Goal: Find contact information: Find contact information

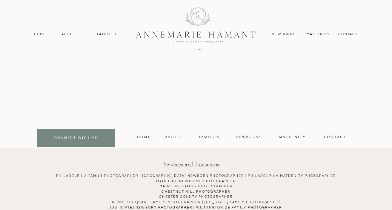
scroll to position [1708, 0]
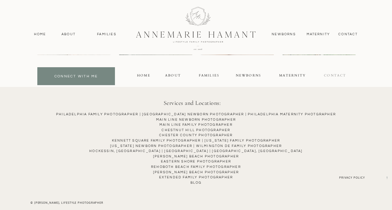
click at [327, 78] on div "contact" at bounding box center [335, 76] width 26 height 7
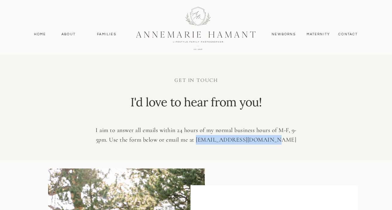
drag, startPoint x: 286, startPoint y: 139, endPoint x: 212, endPoint y: 141, distance: 73.7
click at [210, 142] on p "I aim to answer all emails within 24 hours of my normal business hours of M-F, …" at bounding box center [196, 134] width 212 height 19
copy p "[EMAIL_ADDRESS][DOMAIN_NAME]"
